Goal: Find specific page/section: Find specific page/section

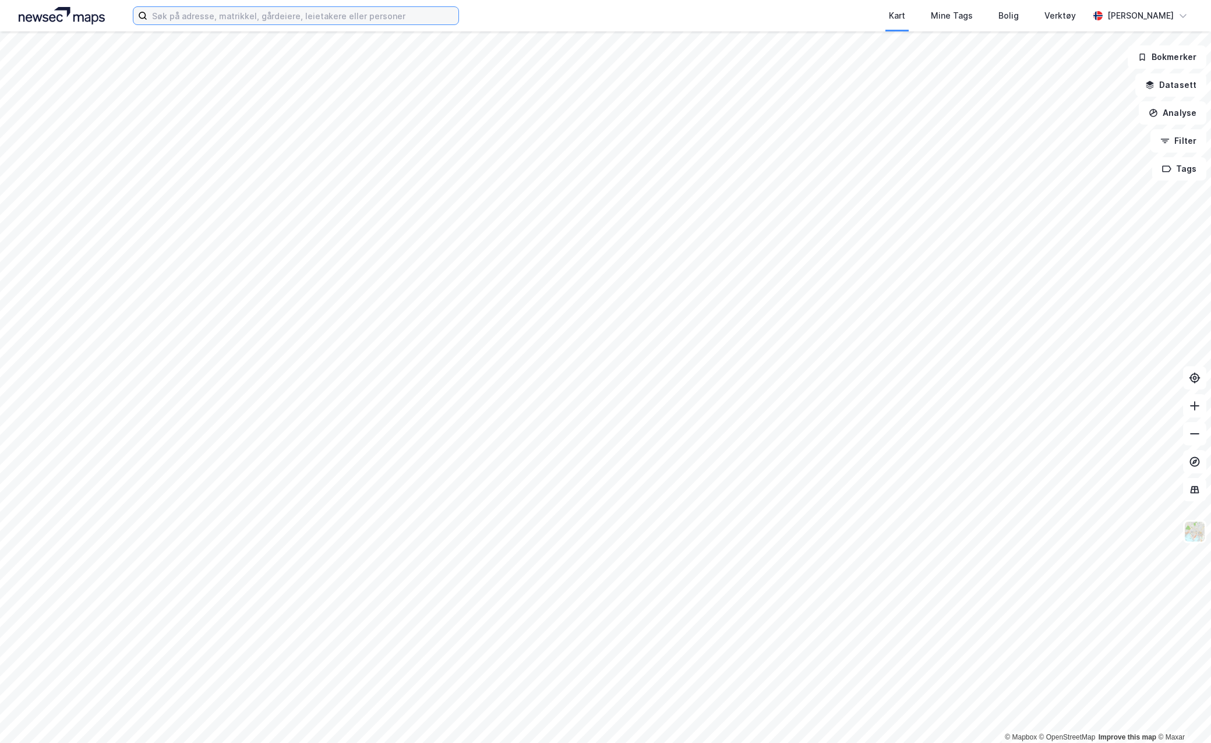
click at [310, 16] on input at bounding box center [302, 15] width 311 height 17
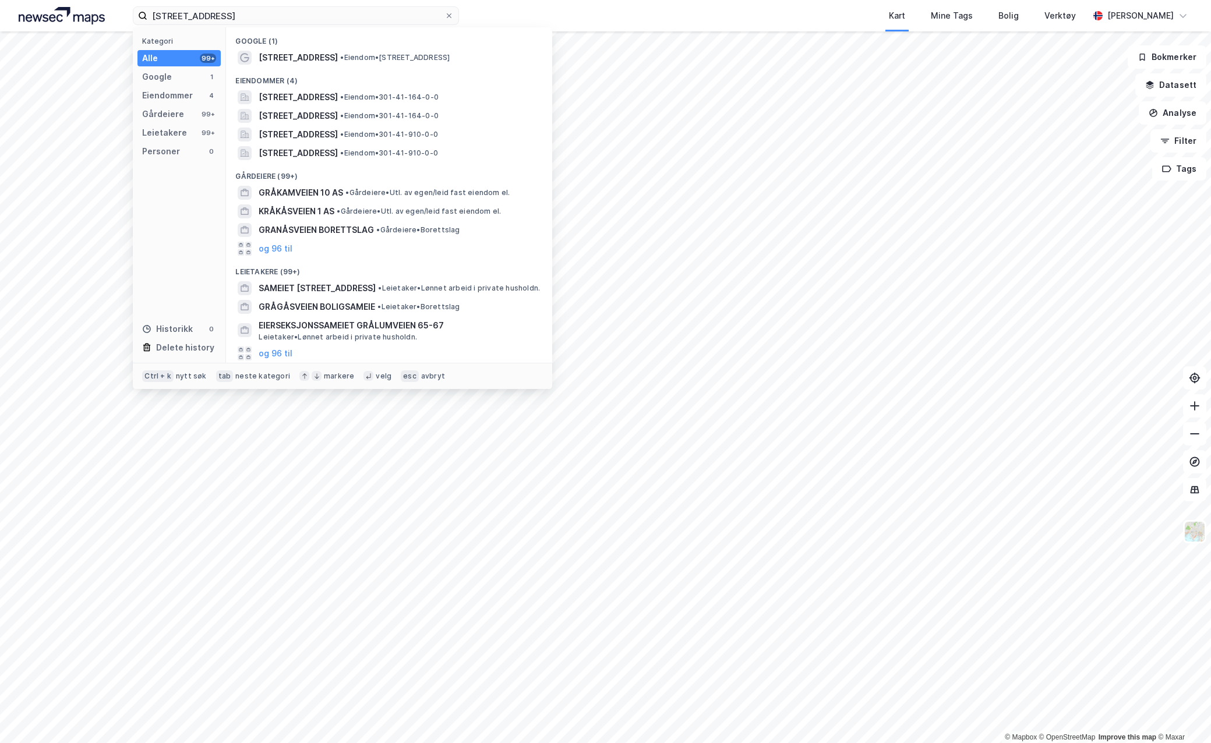
click at [309, 55] on span "[STREET_ADDRESS]" at bounding box center [298, 58] width 79 height 14
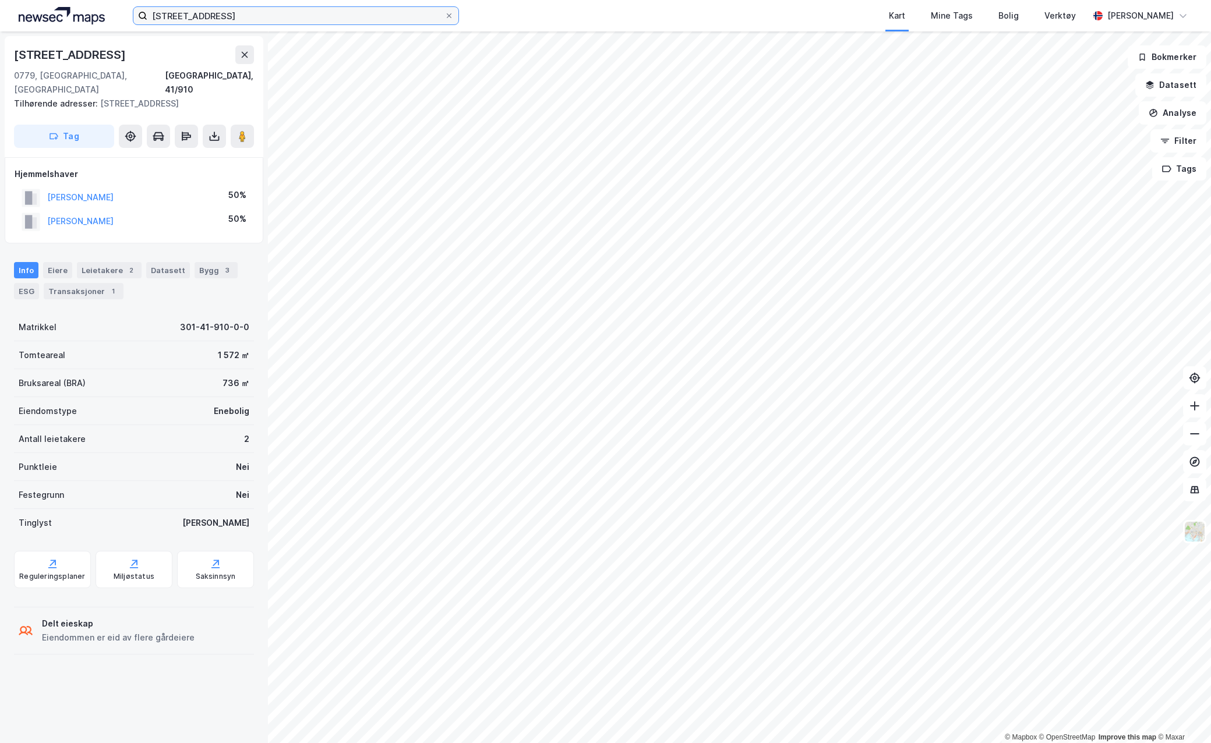
click at [228, 20] on input "[STREET_ADDRESS]" at bounding box center [295, 15] width 297 height 17
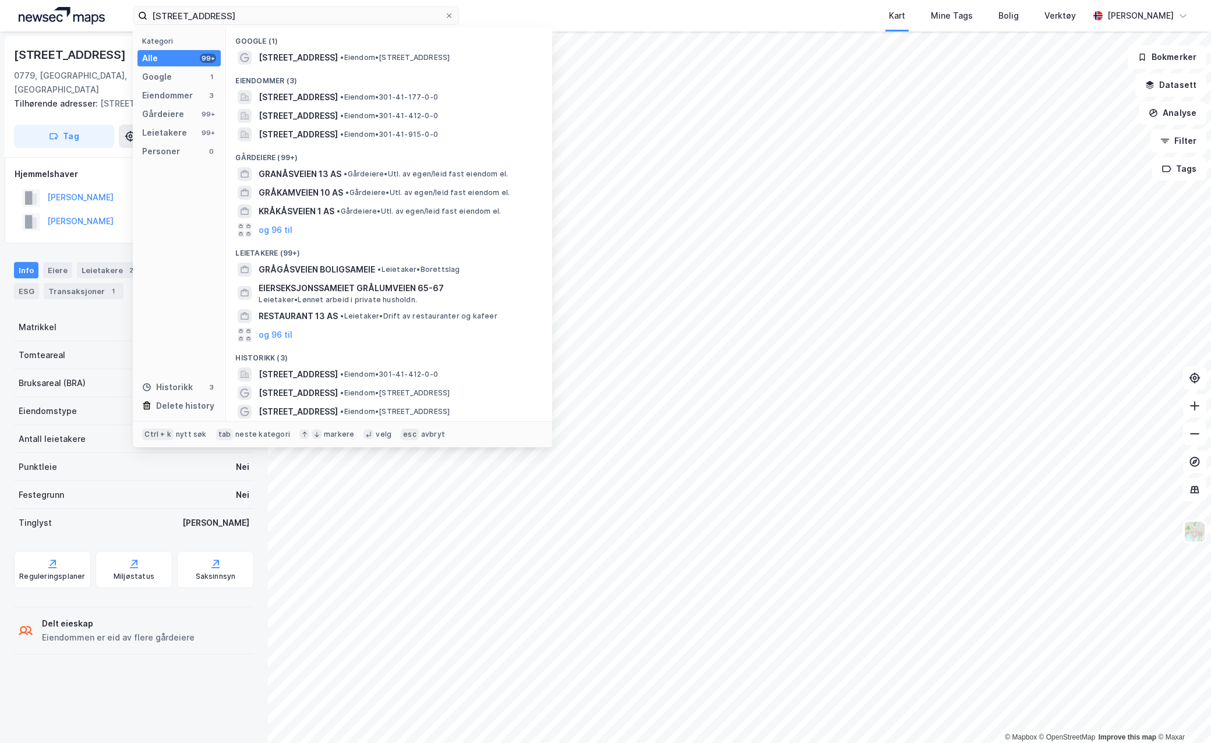
click at [312, 58] on span "[STREET_ADDRESS]" at bounding box center [298, 58] width 79 height 14
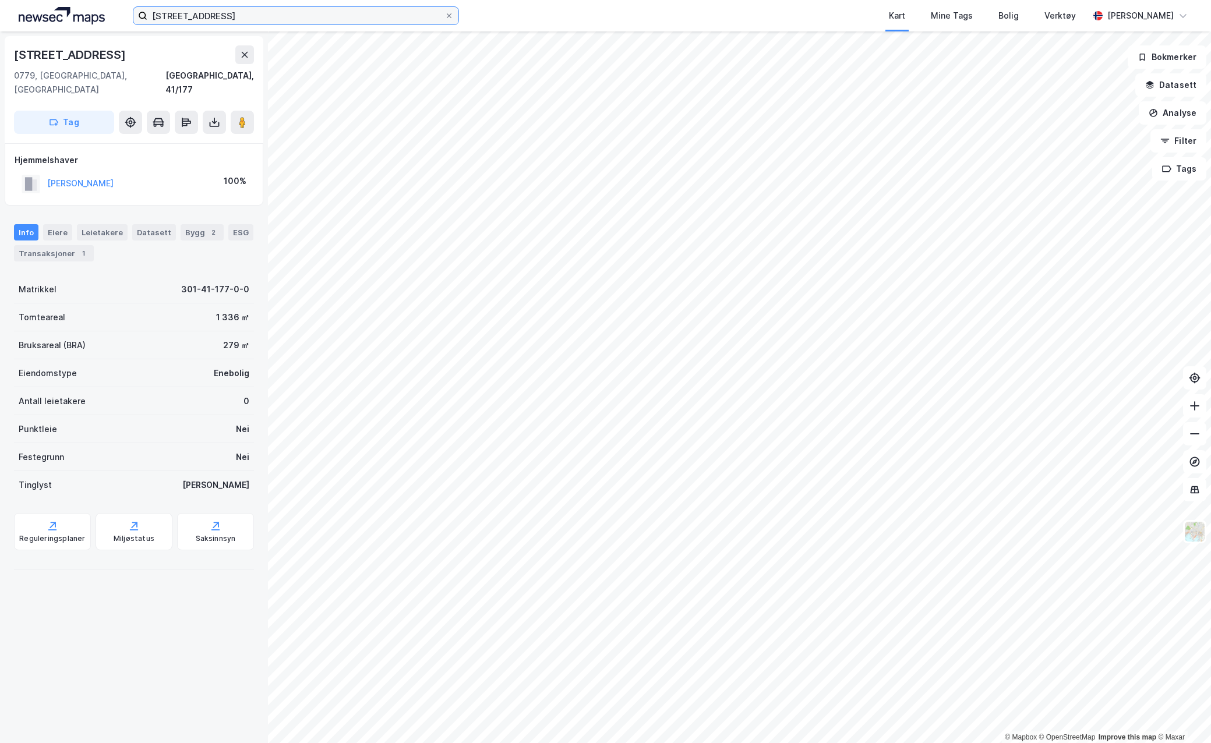
click at [281, 17] on input "[STREET_ADDRESS]" at bounding box center [295, 15] width 297 height 17
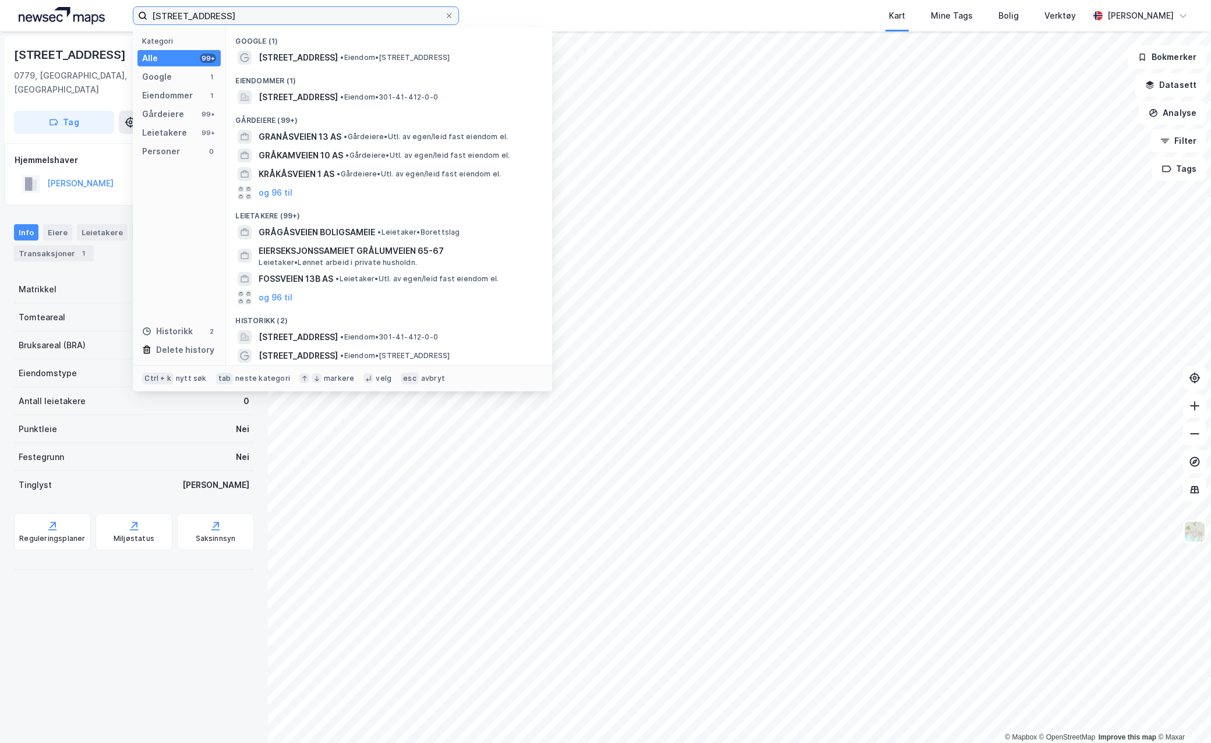
type input "[STREET_ADDRESS]"
click at [335, 52] on div "[STREET_ADDRESS] • Eiendom • [STREET_ADDRESS]" at bounding box center [400, 58] width 282 height 14
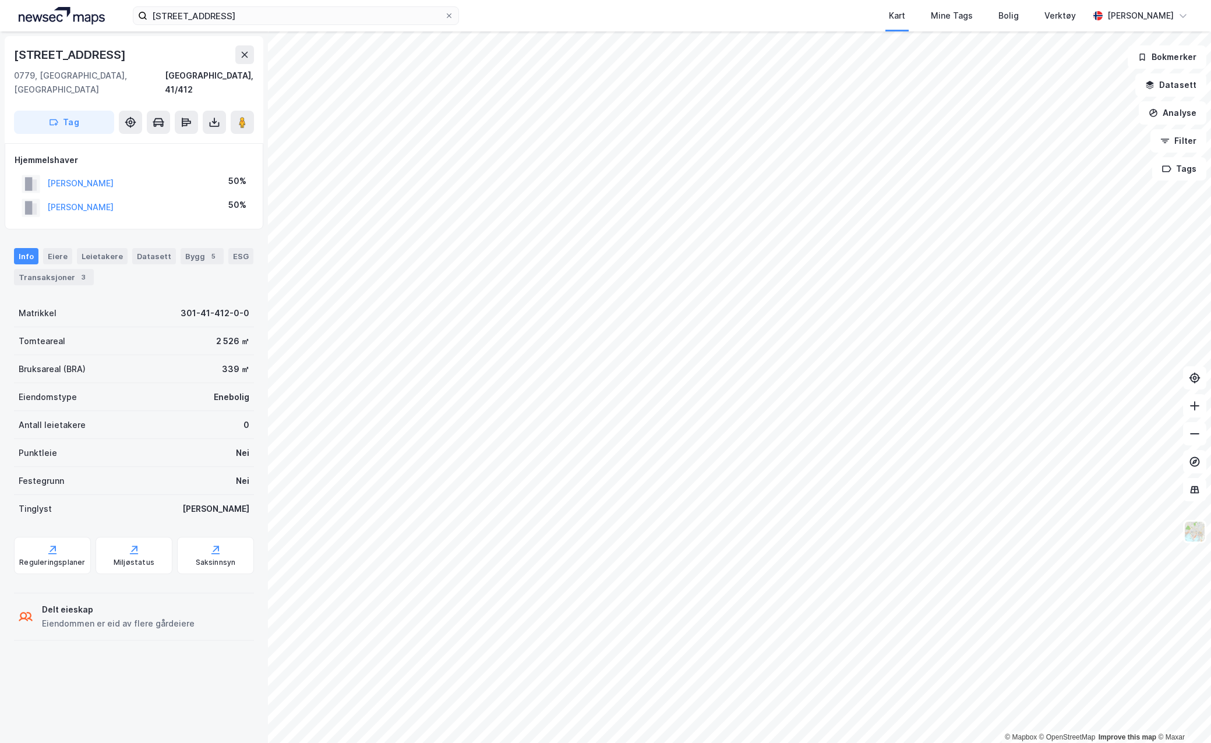
click at [1193, 415] on button at bounding box center [1194, 405] width 23 height 23
click at [1191, 436] on icon at bounding box center [1195, 434] width 12 height 12
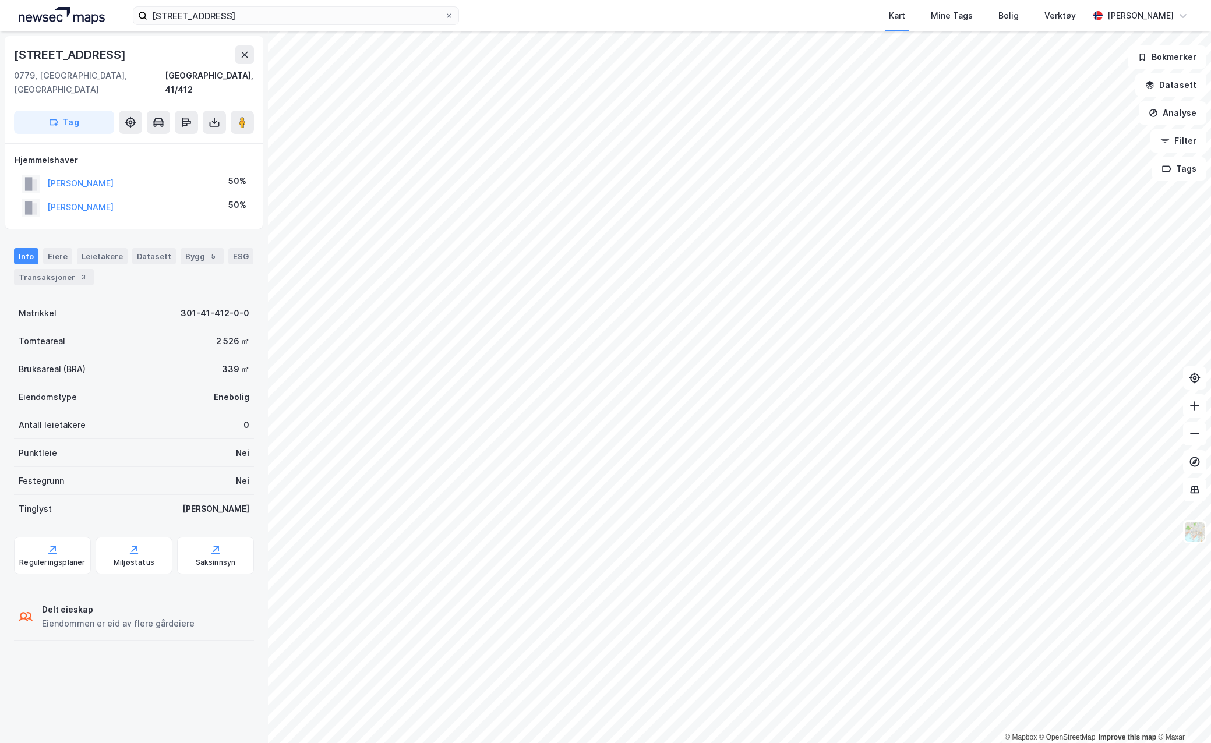
click at [1188, 412] on button at bounding box center [1194, 405] width 23 height 23
click at [1190, 400] on icon at bounding box center [1195, 406] width 12 height 12
